Goal: Use online tool/utility: Utilize a website feature to perform a specific function

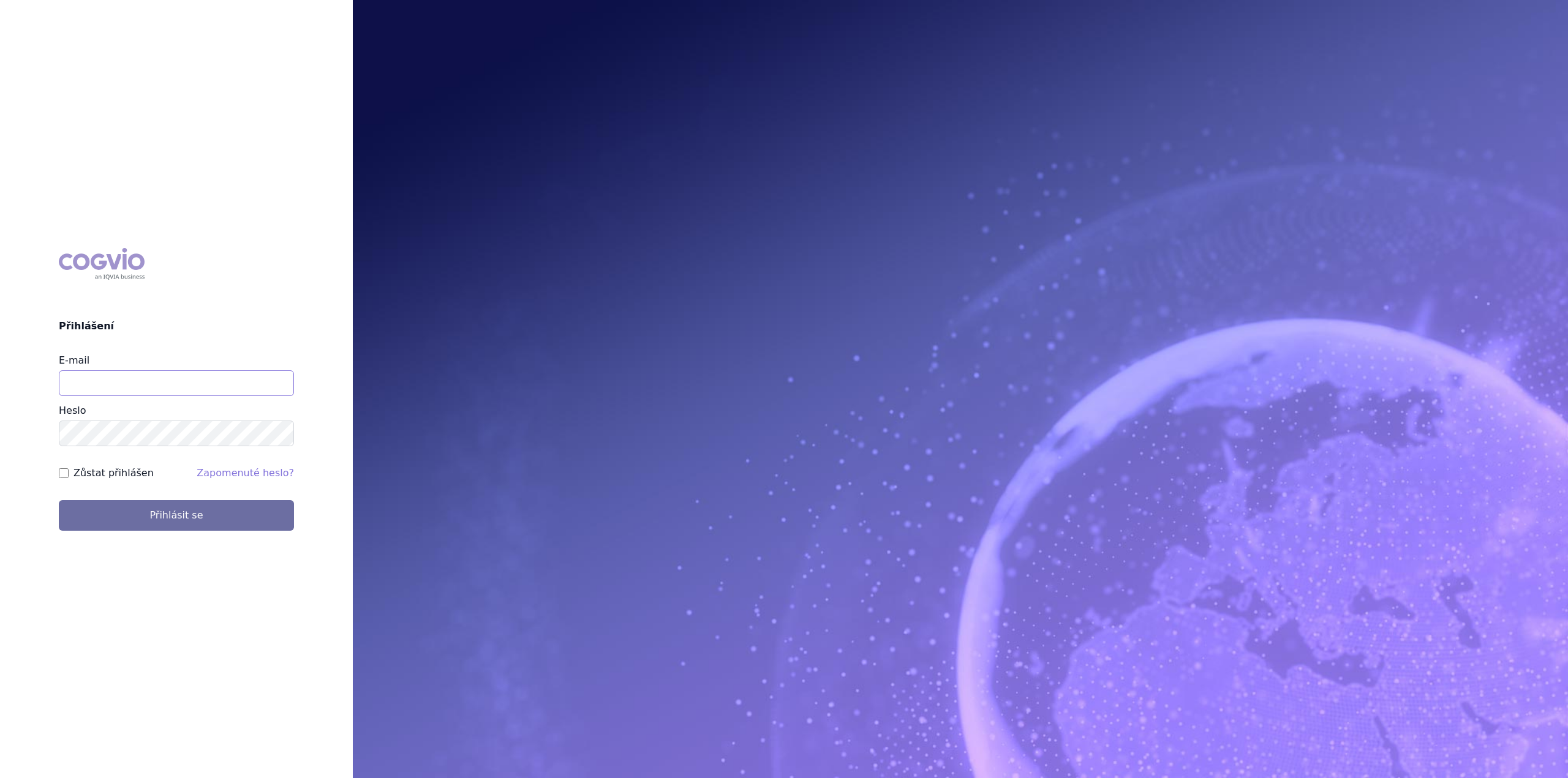
click at [151, 382] on input "E-mail" at bounding box center [176, 383] width 235 height 26
type input "jan.nedved@viatris.com"
click at [59, 500] on button "Přihlásit se" at bounding box center [176, 516] width 235 height 31
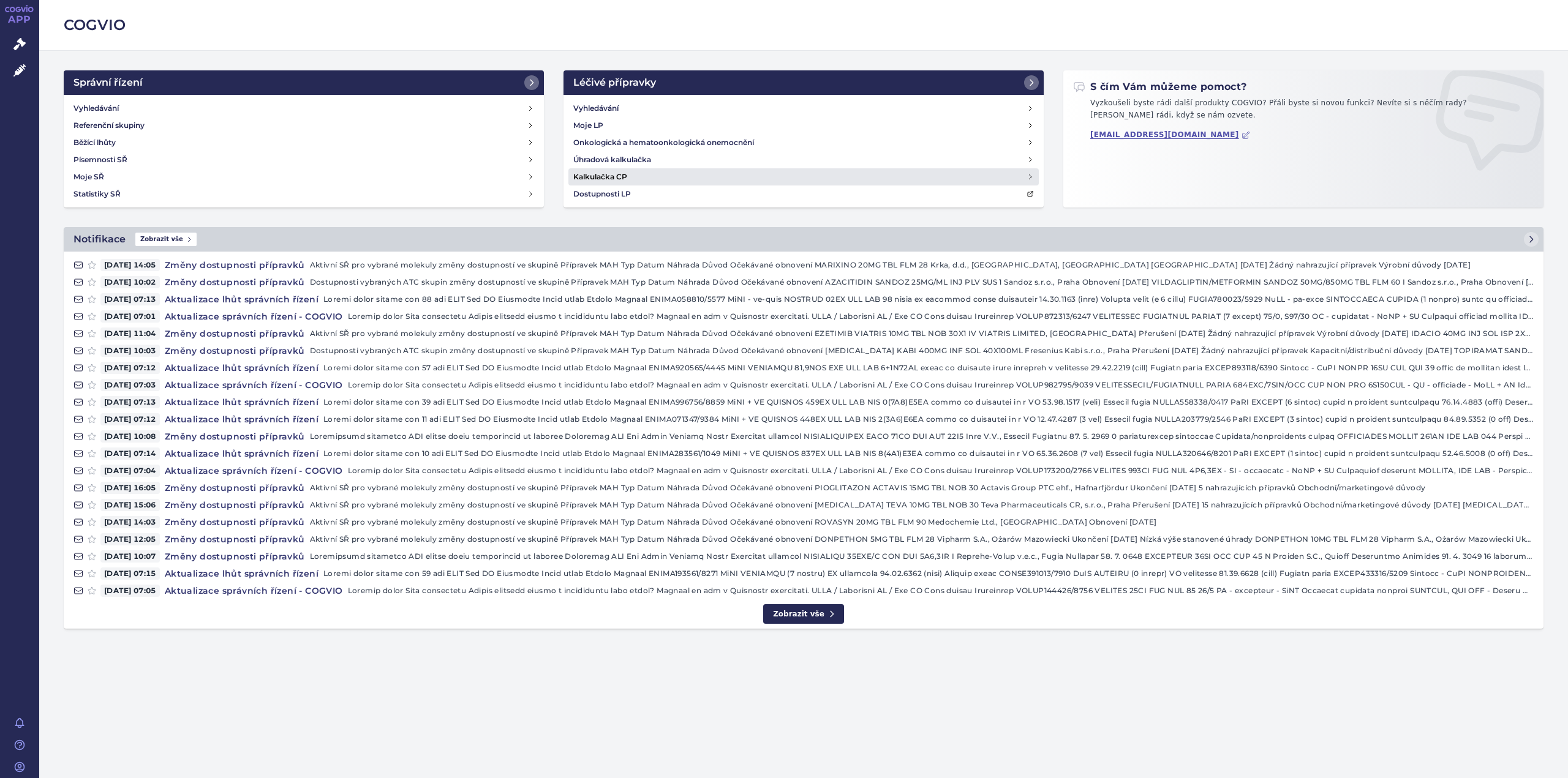
click at [603, 177] on h4 "Kalkulačka CP" at bounding box center [600, 177] width 54 height 12
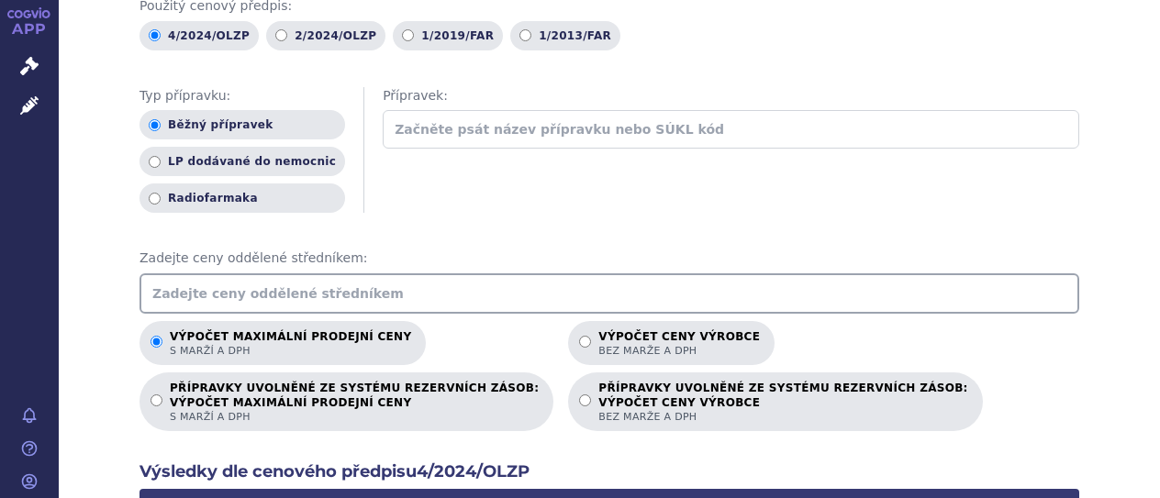
scroll to position [183, 0]
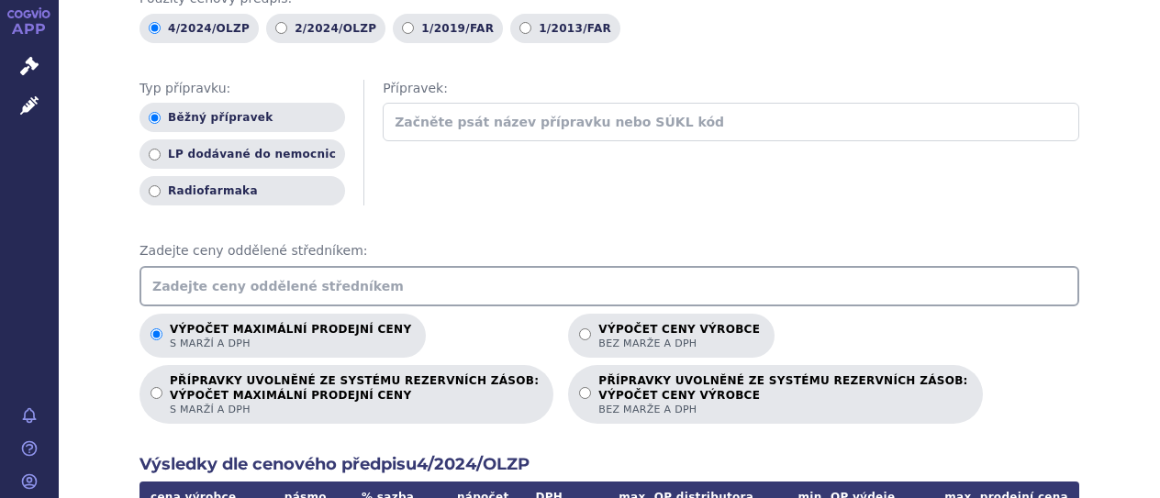
click at [419, 279] on input "text" at bounding box center [609, 286] width 940 height 40
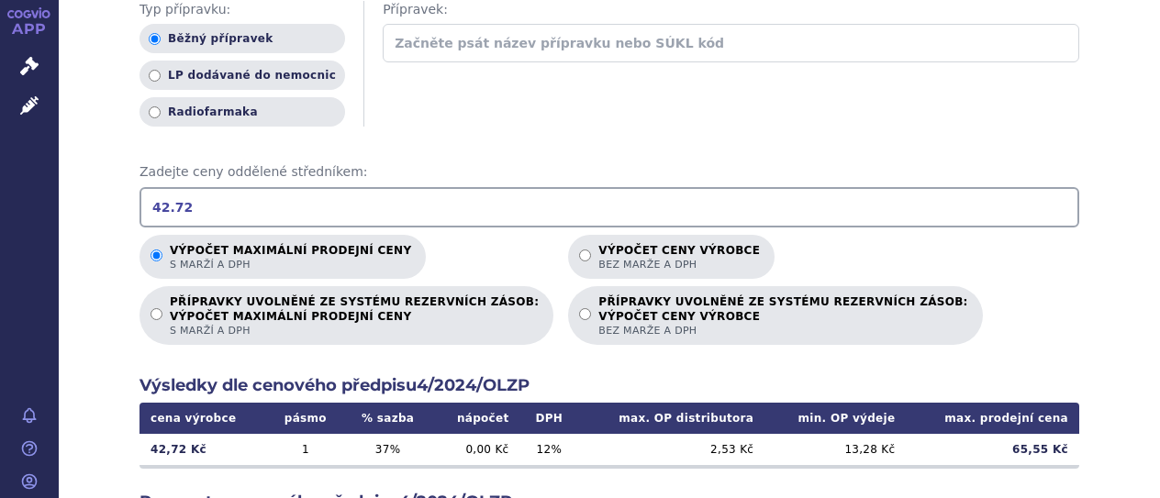
scroll to position [275, 0]
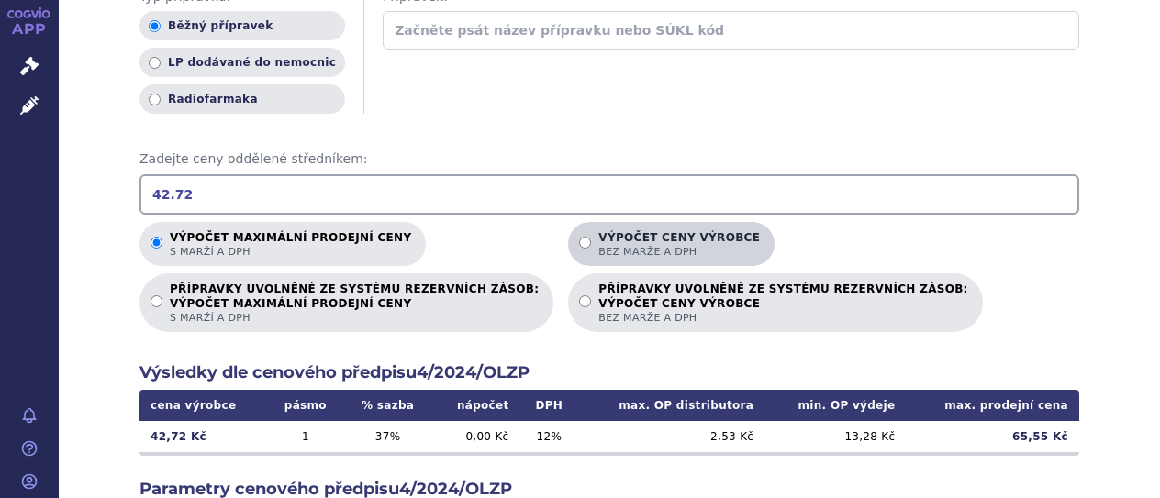
type input "42.72"
click at [598, 245] on span "bez marže a DPH" at bounding box center [678, 252] width 161 height 14
click at [579, 237] on input "Výpočet ceny výrobce bez marže a DPH" at bounding box center [585, 243] width 12 height 12
radio input "true"
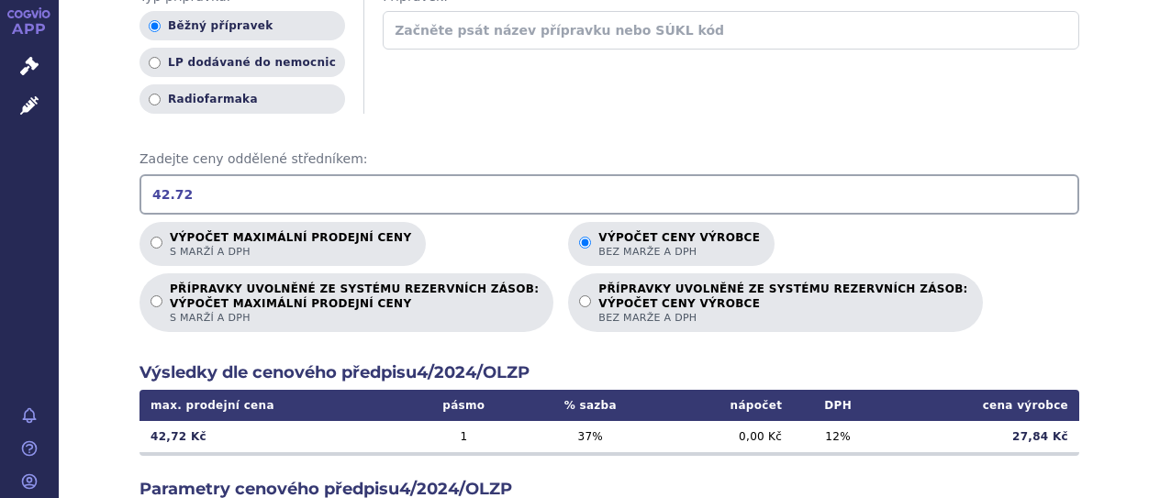
drag, startPoint x: 260, startPoint y: 175, endPoint x: 126, endPoint y: 167, distance: 134.2
click at [126, 167] on div "Výpočet maximální prodejní ceny (s marží a DPH) a ceny výrobce (bez marže a DPH…" at bounding box center [609, 314] width 1101 height 1049
type input "549.31"
